Goal: Entertainment & Leisure: Consume media (video, audio)

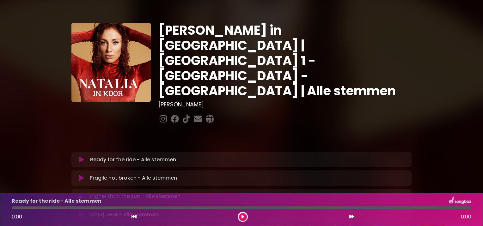
click at [82, 157] on icon at bounding box center [81, 160] width 5 height 6
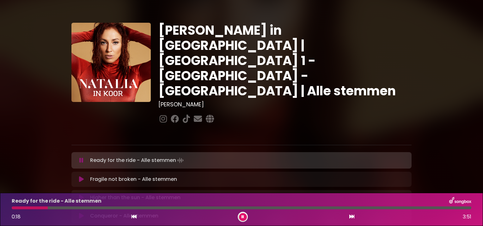
click at [241, 215] on button at bounding box center [243, 217] width 8 height 8
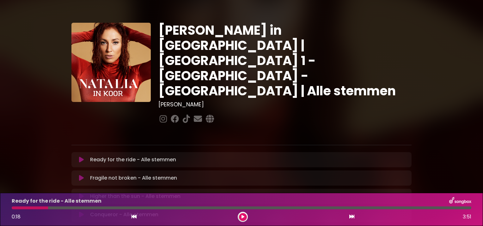
click at [79, 157] on button at bounding box center [81, 160] width 12 height 6
click at [81, 212] on icon at bounding box center [81, 215] width 5 height 6
drag, startPoint x: 244, startPoint y: 209, endPoint x: 0, endPoint y: 202, distance: 244.4
click at [0, 202] on html "× [PERSON_NAME] in Koor | [GEOGRAPHIC_DATA] 1 - [GEOGRAPHIC_DATA] - [GEOGRAPHIC…" at bounding box center [241, 113] width 483 height 226
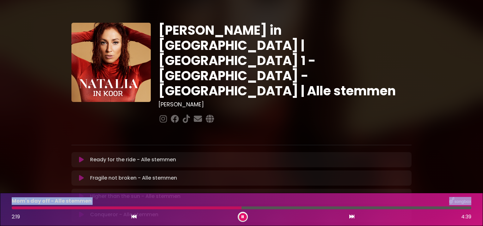
click at [241, 215] on button at bounding box center [243, 217] width 8 height 8
click at [172, 207] on div at bounding box center [127, 208] width 230 height 3
click at [171, 209] on div at bounding box center [127, 208] width 230 height 3
click at [134, 218] on icon at bounding box center [133, 216] width 5 height 5
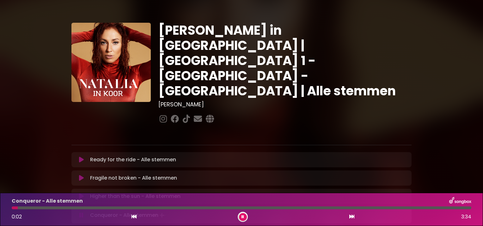
click at [353, 218] on icon at bounding box center [351, 216] width 5 height 5
drag, startPoint x: 14, startPoint y: 209, endPoint x: 117, endPoint y: 208, distance: 102.7
click at [117, 208] on div at bounding box center [241, 208] width 459 height 3
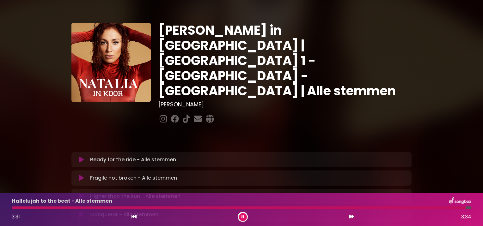
click at [244, 215] on icon at bounding box center [242, 217] width 3 height 4
click at [135, 215] on icon at bounding box center [133, 216] width 5 height 5
click at [354, 216] on div "3:31 3:34" at bounding box center [241, 217] width 467 height 10
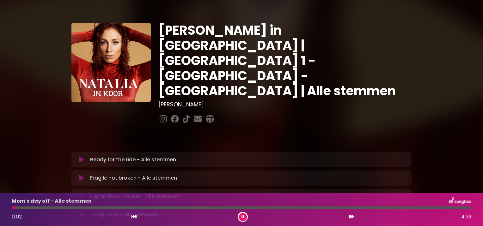
click at [348, 215] on div "0:02 4:39" at bounding box center [241, 217] width 467 height 10
click at [351, 218] on icon at bounding box center [351, 216] width 5 height 5
drag, startPoint x: 54, startPoint y: 208, endPoint x: -1, endPoint y: 201, distance: 56.0
click at [0, 201] on html "× Natalia in Koor | Antwerpen 1 - Gent - Leuven | Alle stemmen Hans Primusz" at bounding box center [241, 113] width 483 height 226
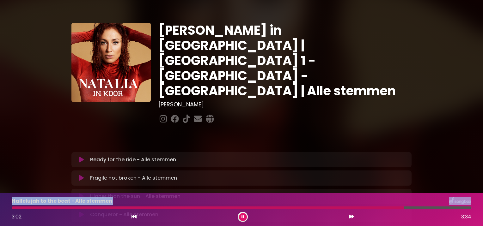
click at [242, 215] on icon at bounding box center [242, 217] width 3 height 4
click at [353, 216] on icon at bounding box center [351, 216] width 5 height 5
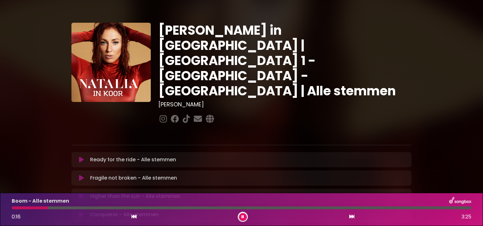
click at [473, 149] on div "Natalia in Koor | Antwerpen 1 - Gent - Leuven | Alle stemmen Hans Primusz ×" at bounding box center [241, 195] width 483 height 374
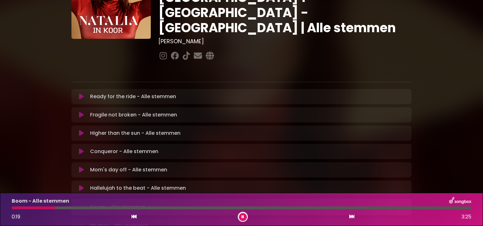
scroll to position [76, 0]
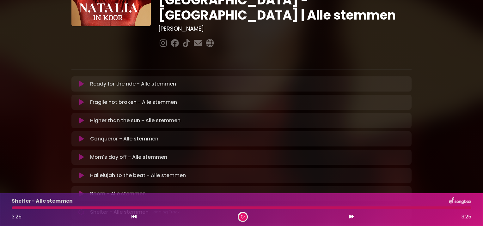
click at [133, 216] on icon at bounding box center [133, 216] width 5 height 5
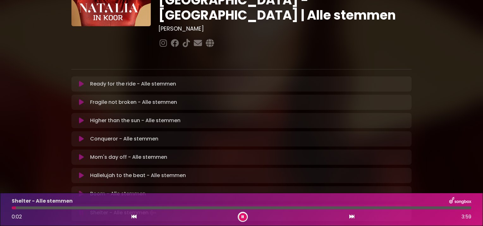
click at [132, 219] on icon at bounding box center [133, 216] width 5 height 5
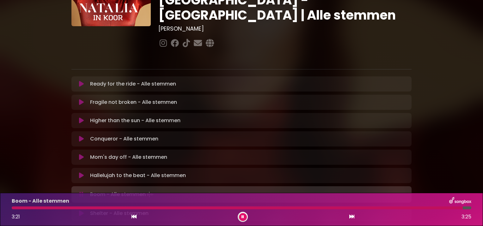
click at [245, 215] on button at bounding box center [243, 217] width 8 height 8
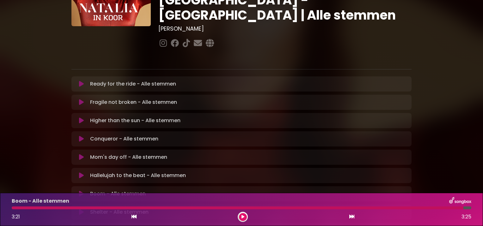
drag, startPoint x: 483, startPoint y: 89, endPoint x: 480, endPoint y: 168, distance: 79.0
click at [480, 168] on div "Natalia in Koor | Antwerpen 1 - Gent - Leuven | Alle stemmen Hans Primusz ×" at bounding box center [241, 118] width 483 height 372
click at [80, 209] on icon at bounding box center [81, 212] width 5 height 7
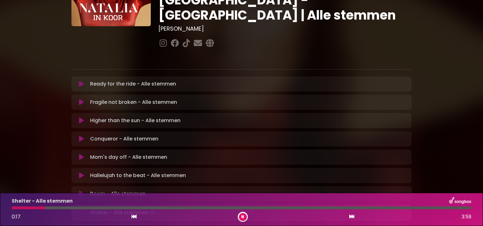
click at [455, 118] on div "Natalia in Koor | Antwerpen 1 - Gent - Leuven | Alle stemmen Hans Primusz ×" at bounding box center [241, 119] width 483 height 374
click at [448, 115] on div "Natalia in Koor | Antwerpen 1 - Gent - Leuven | Alle stemmen Hans Primusz ×" at bounding box center [241, 119] width 417 height 374
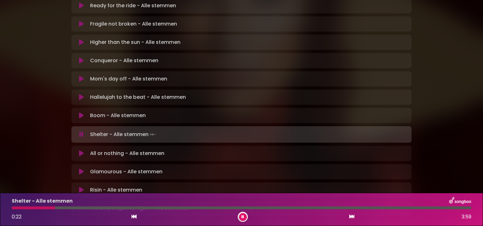
scroll to position [177, 0]
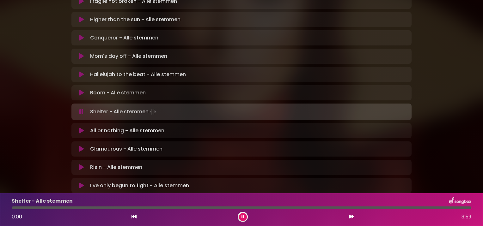
drag, startPoint x: 315, startPoint y: 208, endPoint x: 5, endPoint y: 213, distance: 309.8
click at [5, 213] on div "Shelter - Alle stemmen 0:00 3:59" at bounding box center [241, 209] width 483 height 33
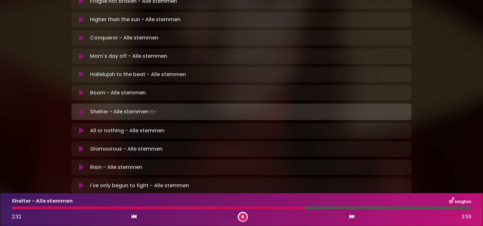
click at [244, 215] on button at bounding box center [243, 217] width 8 height 8
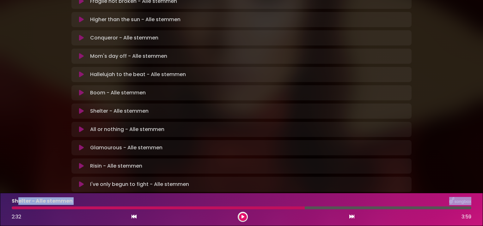
click at [17, 206] on div "Shelter - Alle stemmen 2:32 3:59" at bounding box center [241, 209] width 467 height 25
drag, startPoint x: 17, startPoint y: 206, endPoint x: 54, endPoint y: 208, distance: 37.3
click at [54, 208] on div at bounding box center [158, 208] width 293 height 3
click at [135, 215] on icon at bounding box center [133, 216] width 5 height 5
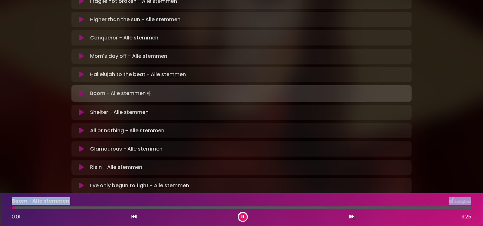
click at [349, 215] on icon at bounding box center [351, 216] width 5 height 5
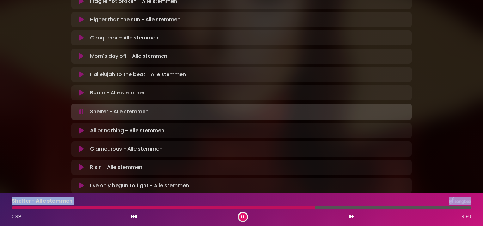
click at [243, 214] on button at bounding box center [243, 217] width 8 height 8
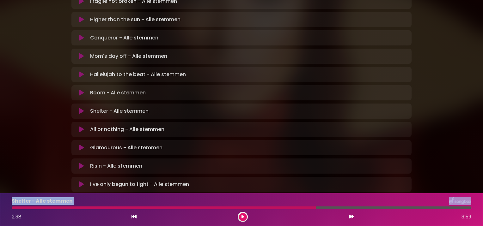
click at [244, 217] on button at bounding box center [243, 217] width 8 height 8
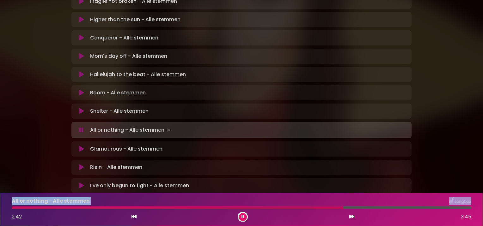
click at [241, 215] on button at bounding box center [243, 217] width 8 height 8
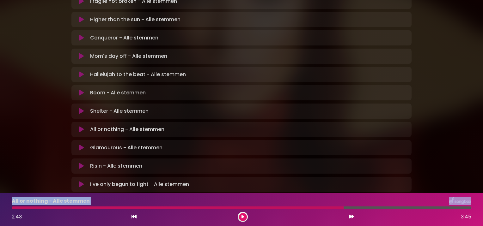
click at [307, 209] on div at bounding box center [178, 208] width 332 height 3
drag, startPoint x: 347, startPoint y: 208, endPoint x: 305, endPoint y: 210, distance: 42.1
click at [305, 210] on div "All or nothing - Alle stemmen 2:43 3:45" at bounding box center [241, 209] width 467 height 25
click at [242, 215] on icon at bounding box center [242, 217] width 3 height 4
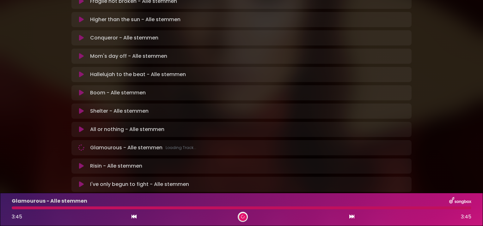
click at [134, 217] on icon at bounding box center [133, 216] width 5 height 5
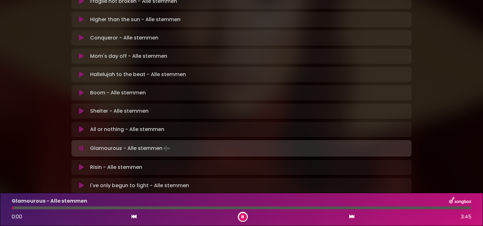
click at [134, 217] on icon at bounding box center [133, 216] width 5 height 5
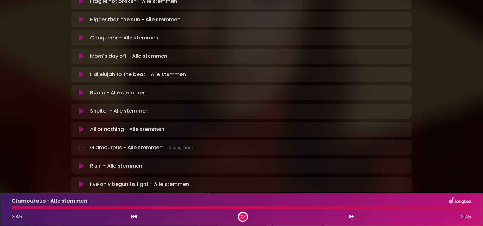
click at [133, 216] on icon at bounding box center [133, 216] width 5 height 5
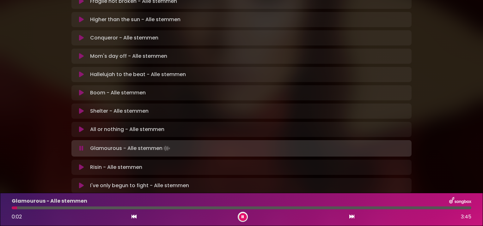
drag, startPoint x: 80, startPoint y: 208, endPoint x: 17, endPoint y: 207, distance: 62.9
click at [17, 207] on div at bounding box center [14, 208] width 5 height 3
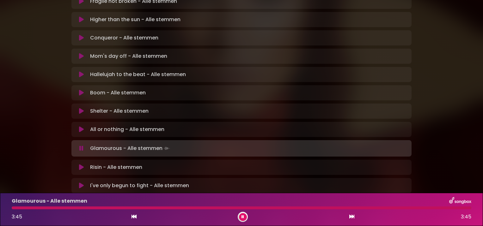
click at [134, 215] on icon at bounding box center [133, 216] width 5 height 5
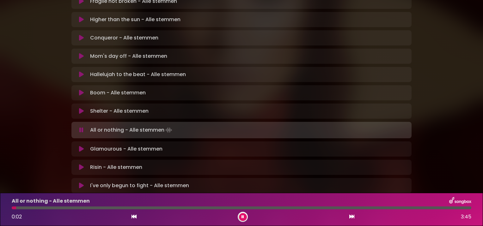
click at [350, 214] on button at bounding box center [352, 217] width 6 height 8
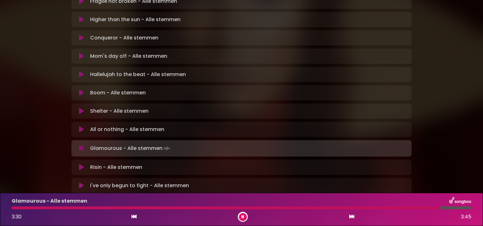
click at [241, 215] on button at bounding box center [243, 217] width 8 height 8
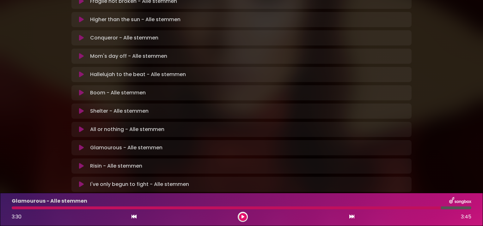
click at [133, 214] on button at bounding box center [134, 217] width 6 height 8
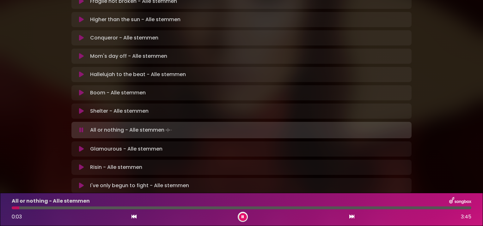
click at [82, 146] on icon at bounding box center [81, 149] width 5 height 7
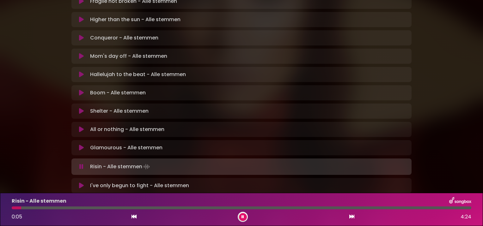
click at [242, 215] on icon at bounding box center [242, 217] width 3 height 4
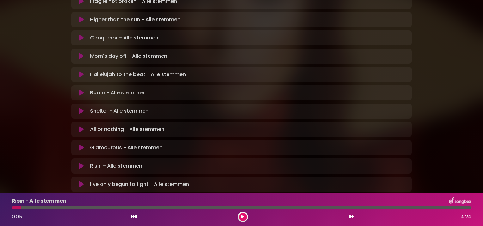
click at [80, 163] on icon at bounding box center [81, 166] width 5 height 6
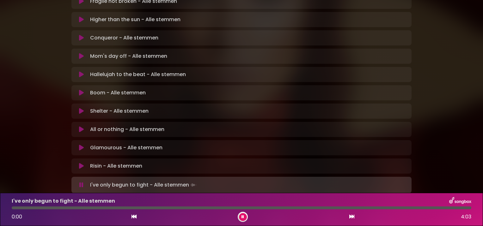
click at [82, 163] on icon at bounding box center [81, 166] width 5 height 6
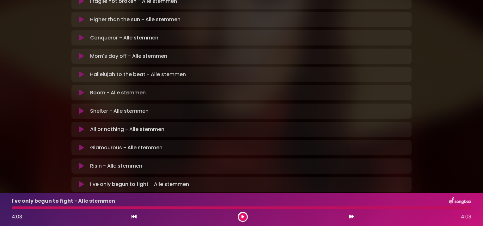
click at [82, 181] on icon at bounding box center [81, 184] width 5 height 6
click at [457, 127] on div "Natalia in Koor | Antwerpen 1 - Gent - Leuven | Alle stemmen Hans Primusz ×" at bounding box center [241, 17] width 483 height 372
click at [32, 25] on div "Natalia in Koor | Antwerpen 1 - Gent - Leuven | Alle stemmen Hans Primusz ×" at bounding box center [241, 17] width 483 height 372
